Goal: Book appointment/travel/reservation

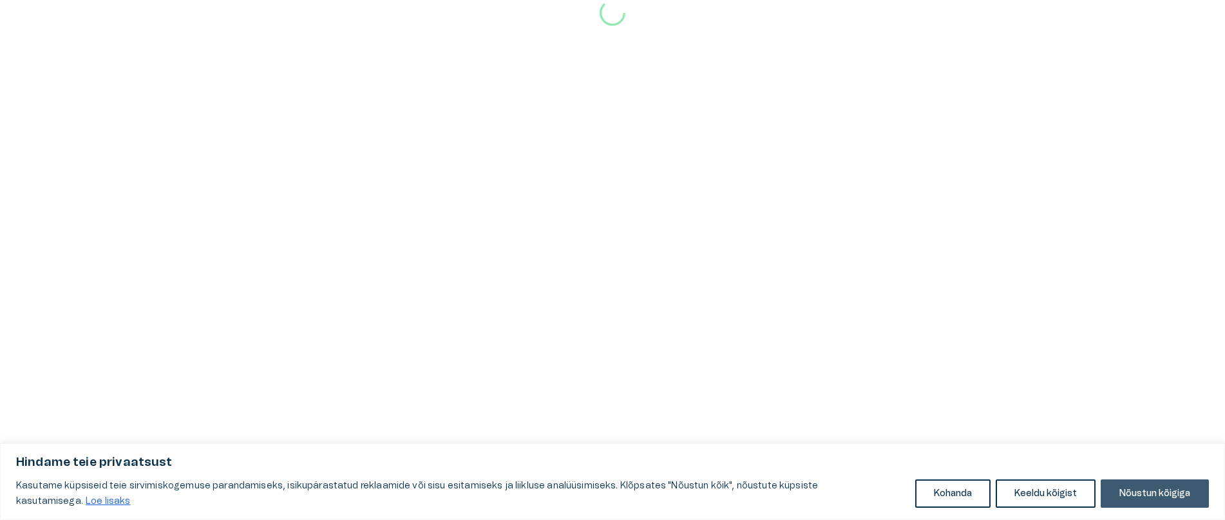
click at [1143, 499] on button "Nõustun kõigiga" at bounding box center [1155, 493] width 108 height 28
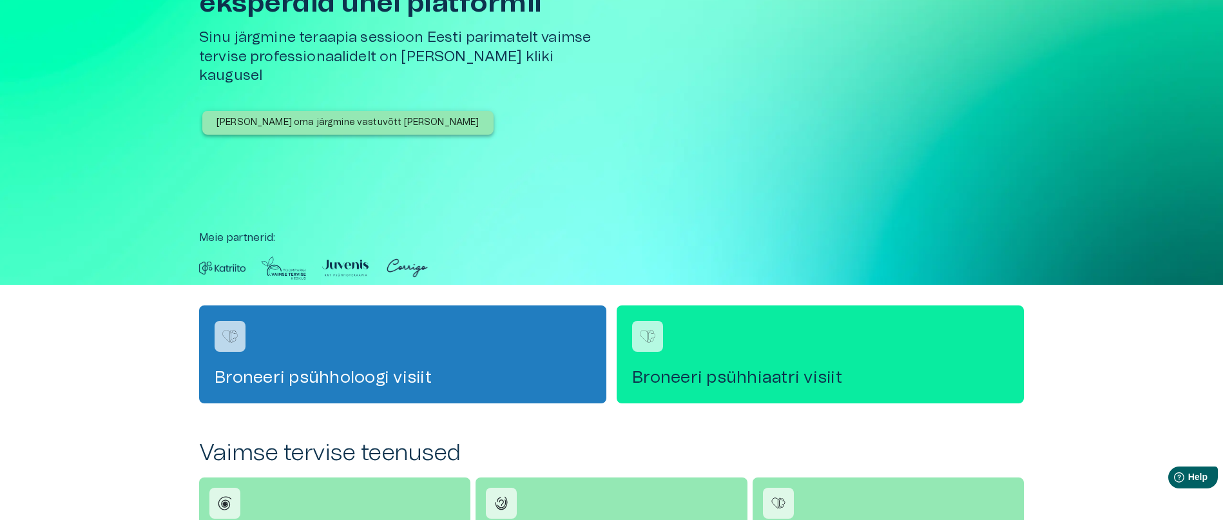
scroll to position [193, 0]
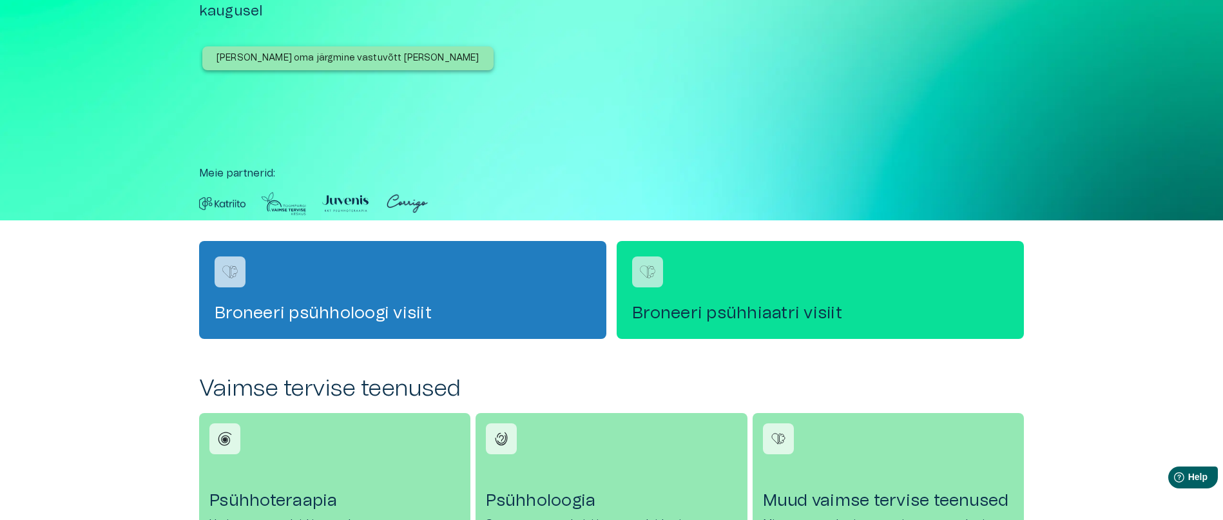
click at [774, 302] on div "Broneeri psühhiaatri visiit" at bounding box center [819, 290] width 407 height 98
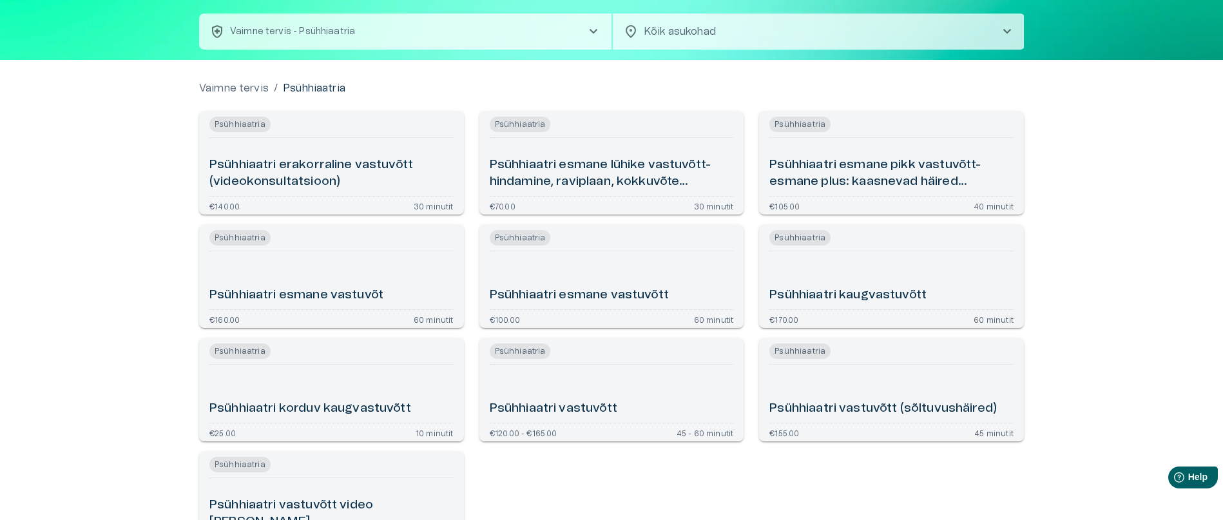
scroll to position [129, 0]
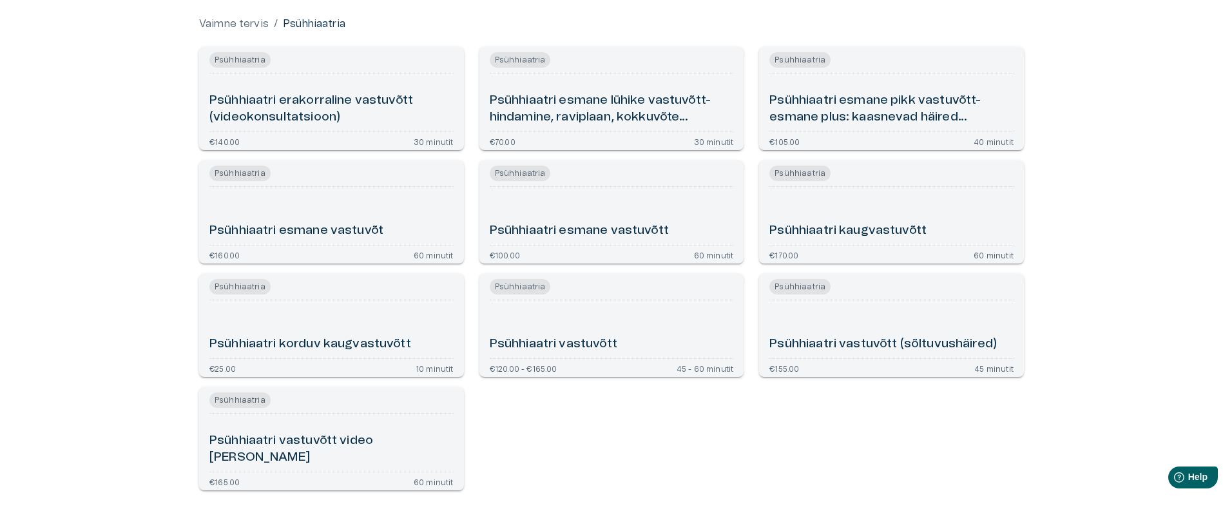
click at [591, 92] on h6 "Psühhiaatri esmane lühike vastuvõtt- hindamine, raviplaan, kokkuvõte (videokons…" at bounding box center [612, 109] width 244 height 34
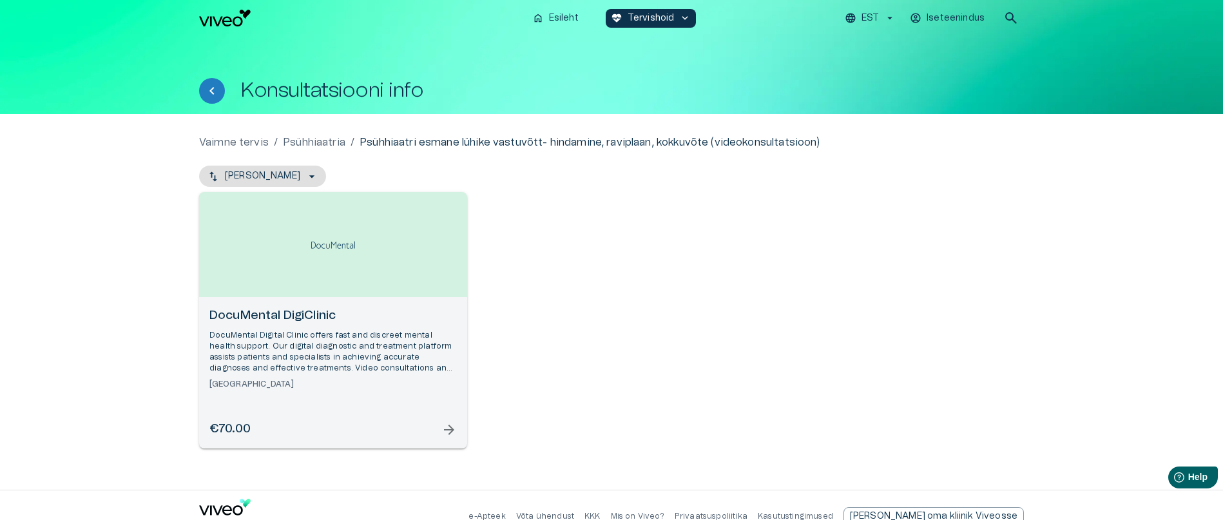
scroll to position [23, 0]
